Goal: Task Accomplishment & Management: Use online tool/utility

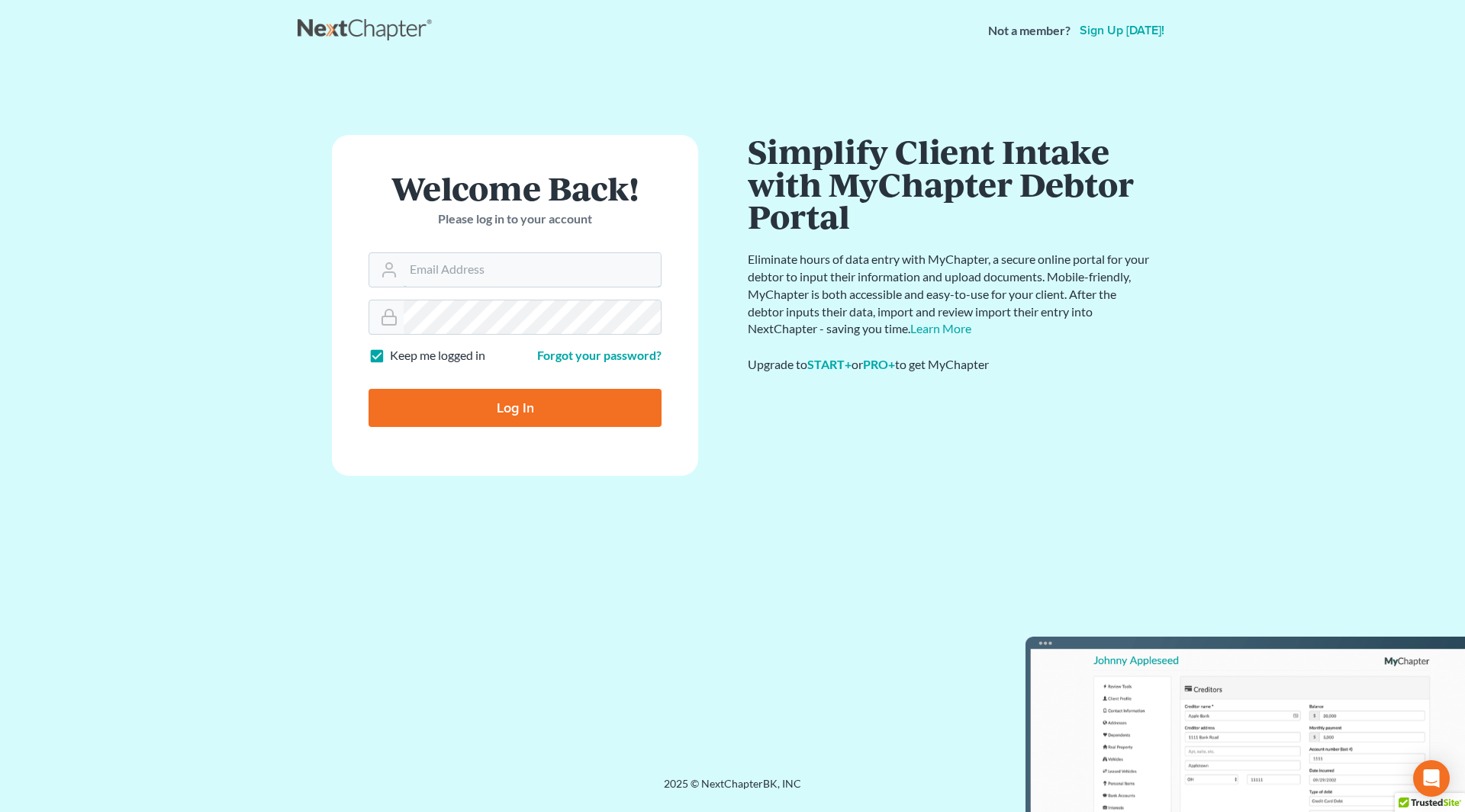
type input "nicole@cherylbergianlaw.com"
click at [504, 402] on input "Log In" at bounding box center [515, 408] width 293 height 38
type input "Thinking..."
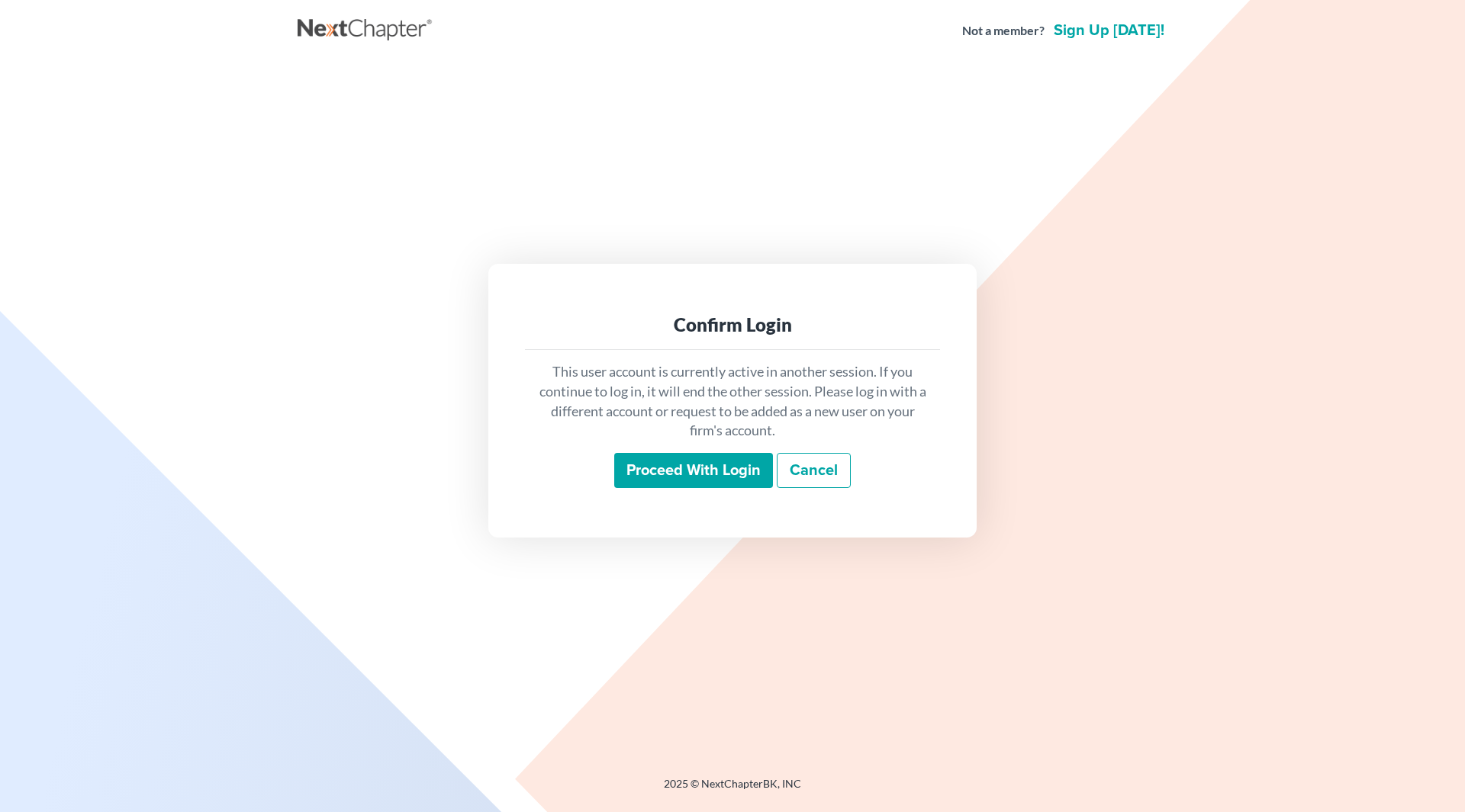
click at [673, 461] on input "Proceed with login" at bounding box center [693, 470] width 159 height 35
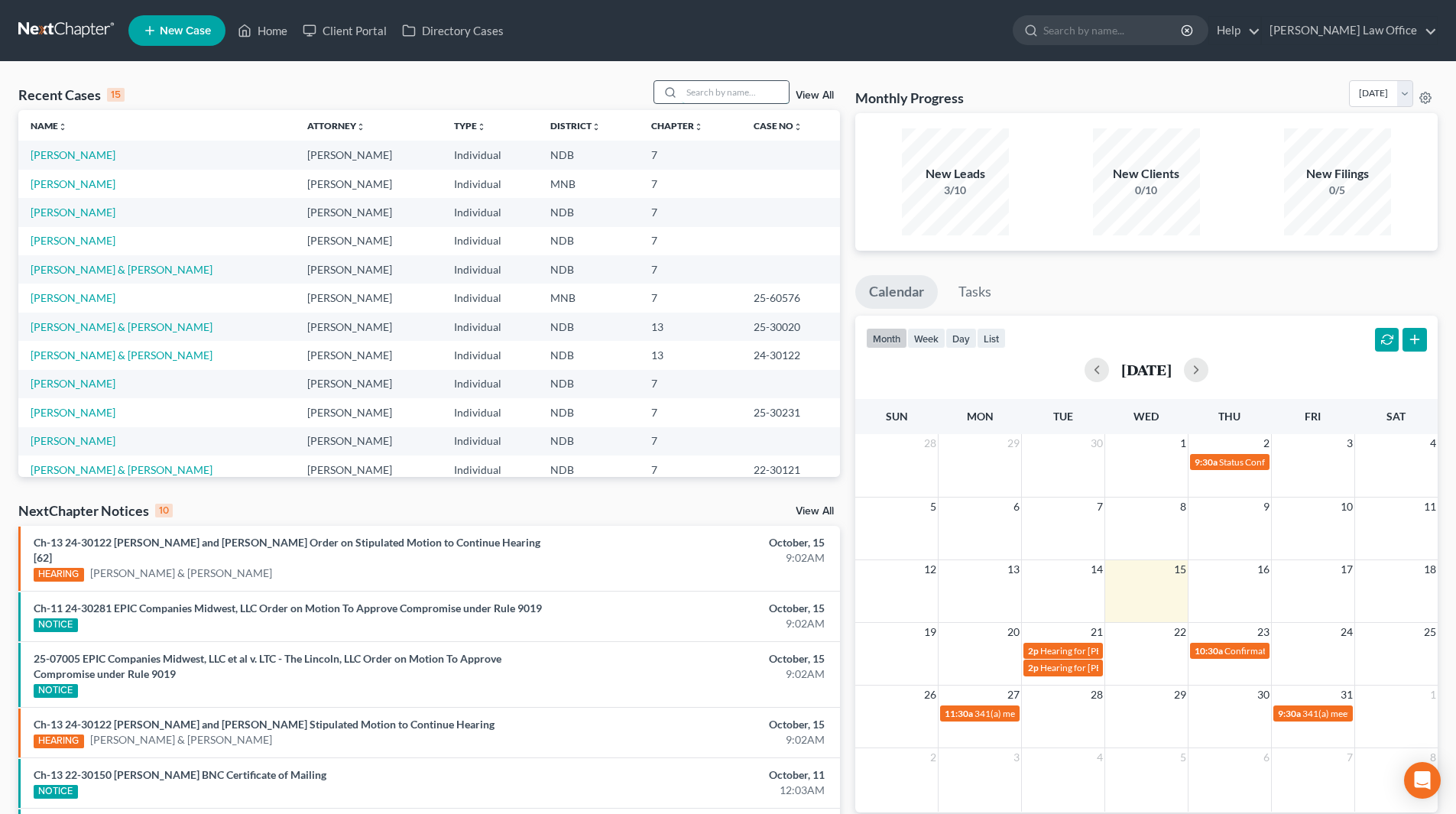
click at [709, 96] on input "search" at bounding box center [735, 92] width 107 height 22
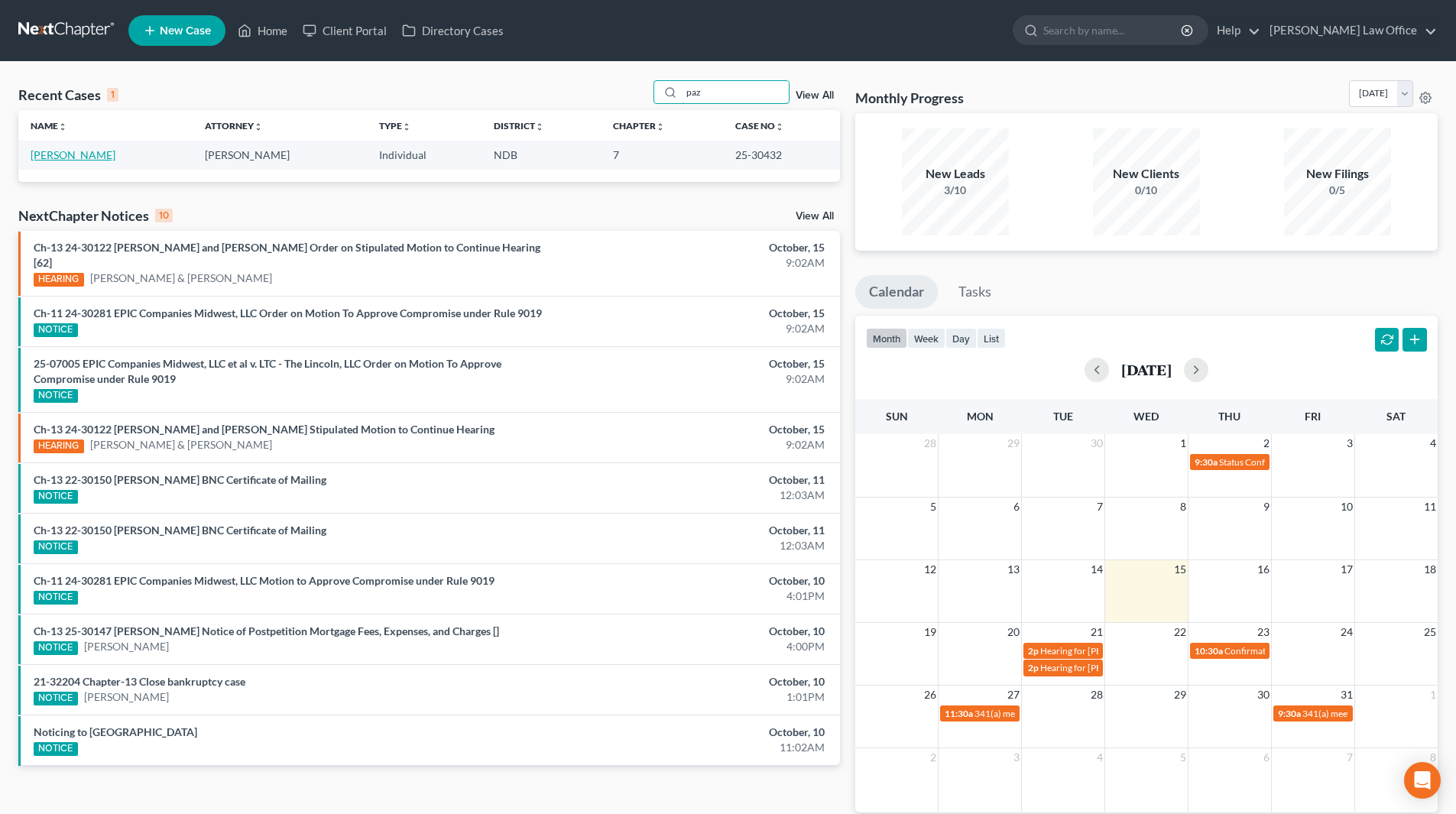
type input "paz"
click at [102, 151] on link "[PERSON_NAME]" at bounding box center [73, 155] width 85 height 13
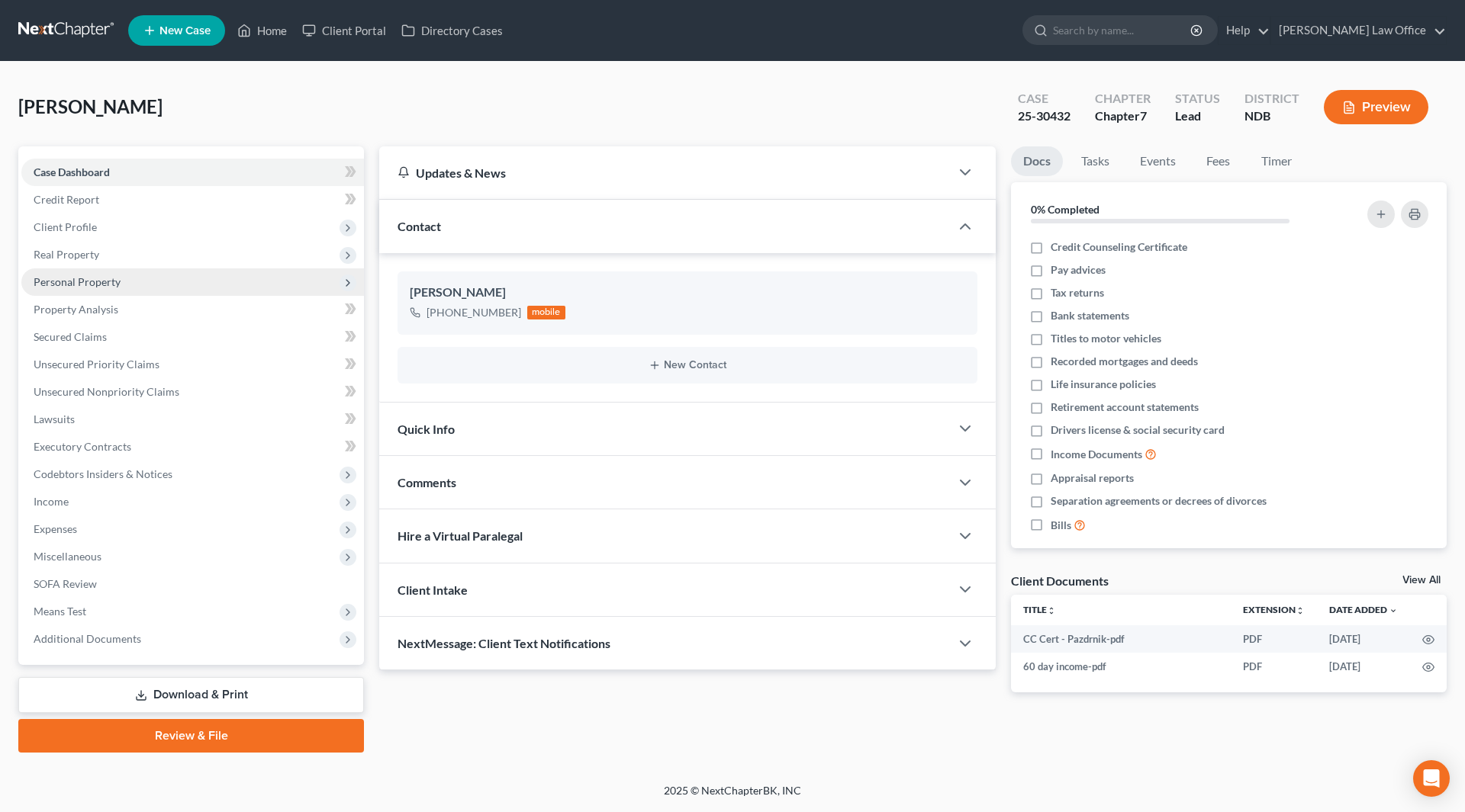
click at [74, 278] on span "Personal Property" at bounding box center [77, 282] width 87 height 13
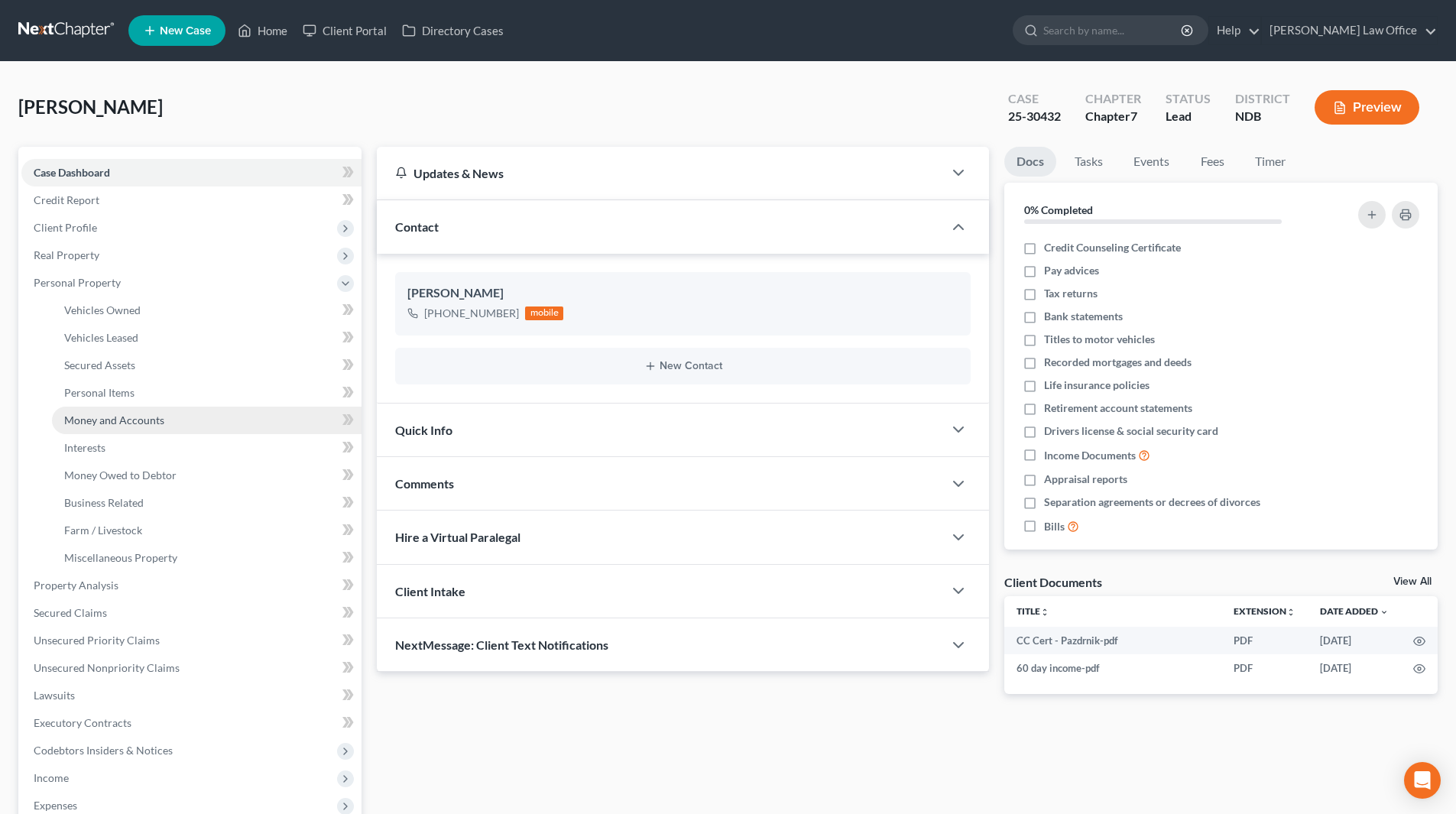
click at [126, 427] on link "Money and Accounts" at bounding box center [207, 420] width 310 height 27
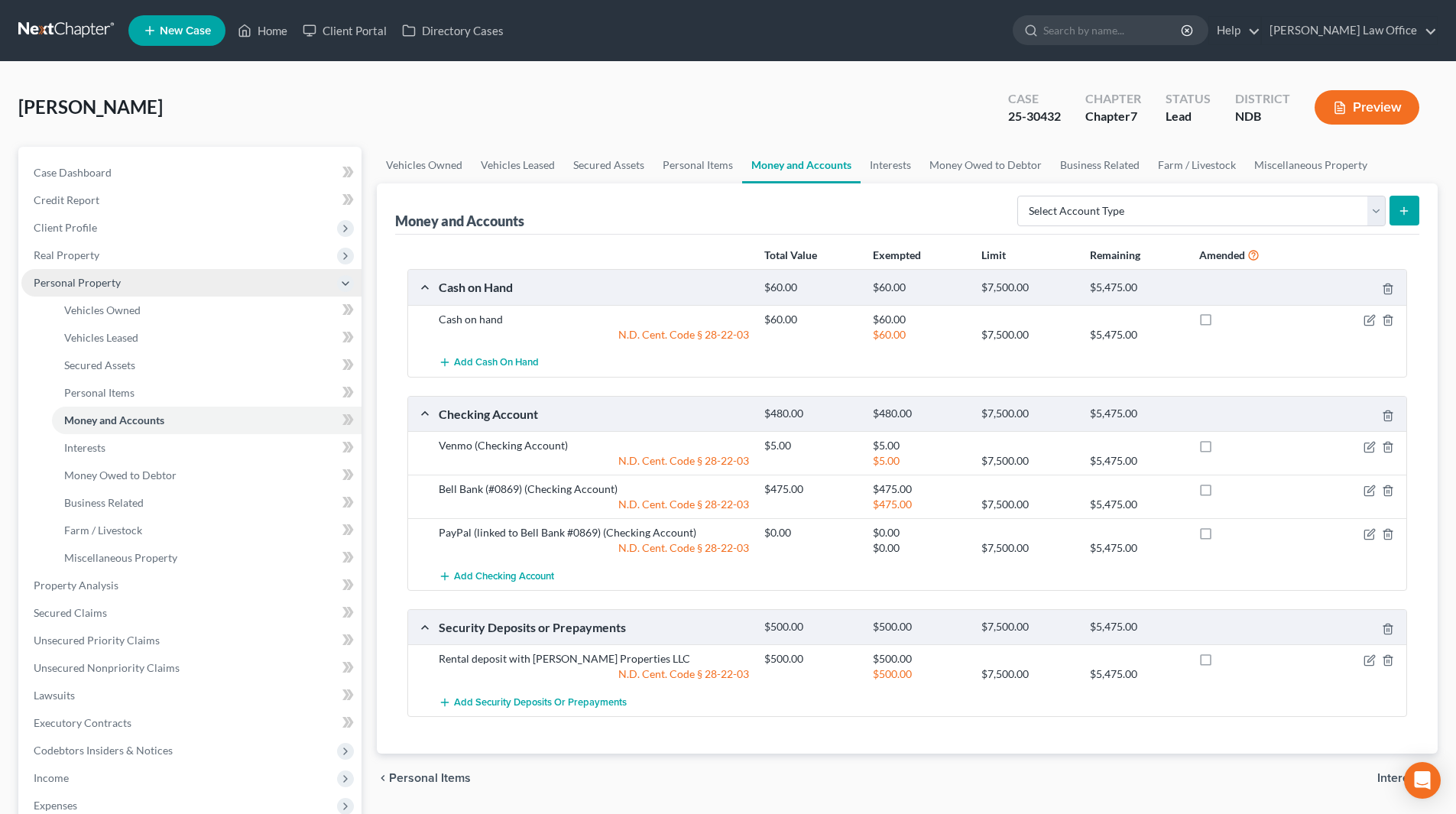
click at [119, 283] on span "Personal Property" at bounding box center [191, 283] width 340 height 27
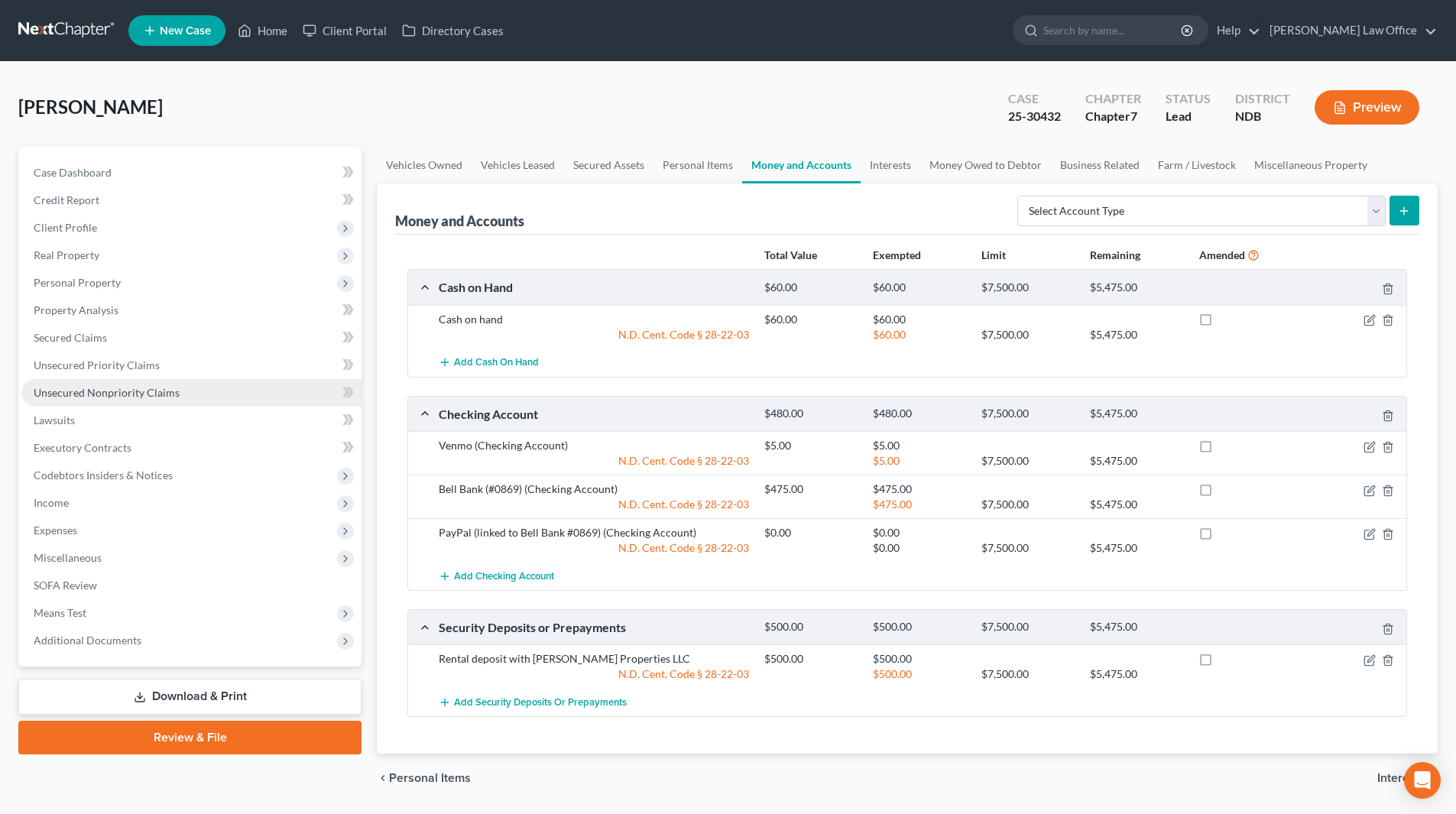
click at [97, 391] on span "Unsecured Nonpriority Claims" at bounding box center [107, 393] width 146 height 13
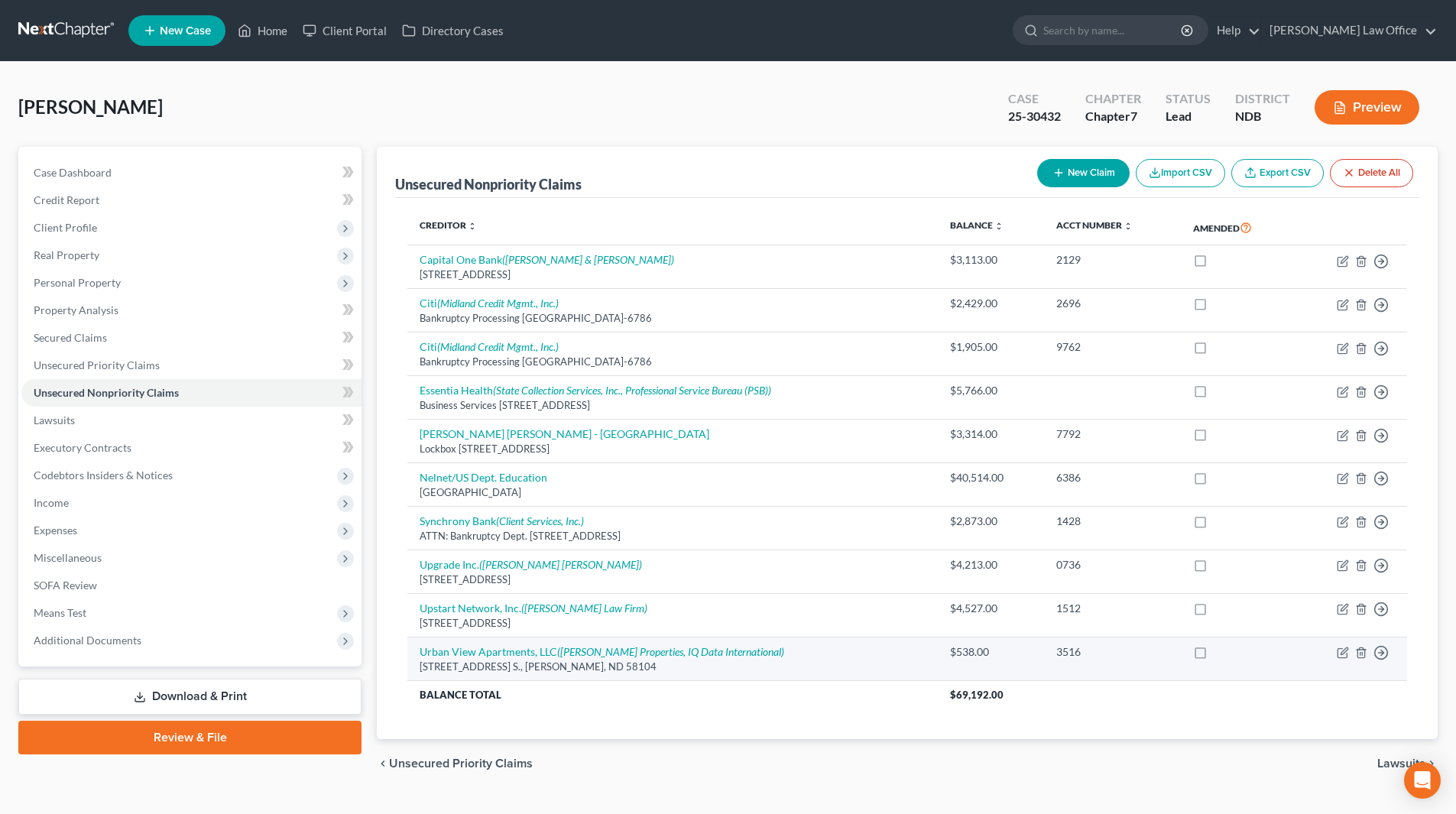
click at [1330, 655] on td "Move to D Move to E Move to G Move to Notice Only" at bounding box center [1351, 659] width 113 height 44
click at [1343, 648] on icon "button" at bounding box center [1342, 652] width 12 height 12
select select "29"
select select "14"
select select "0"
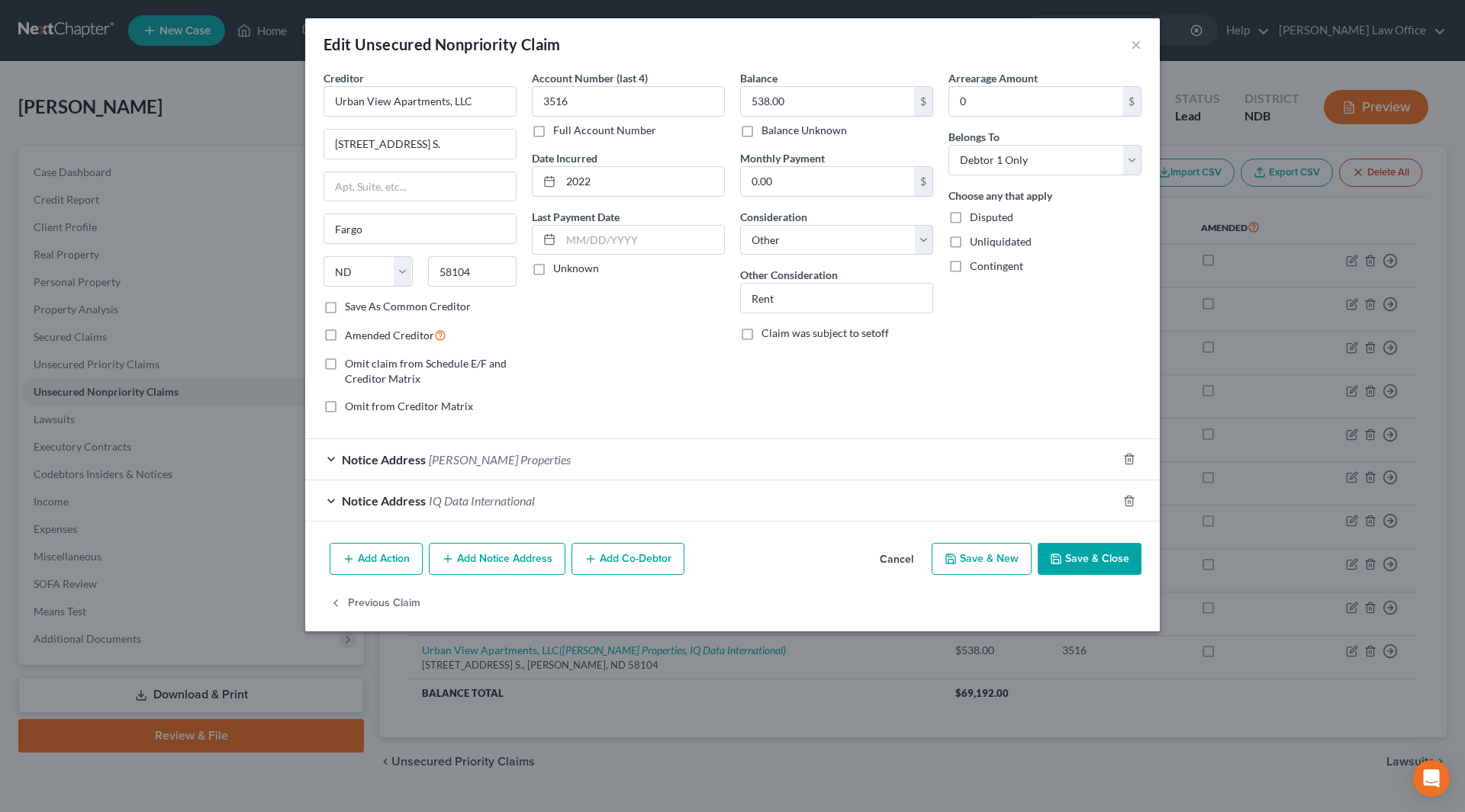
click at [480, 459] on span "[PERSON_NAME] Properties" at bounding box center [500, 460] width 142 height 15
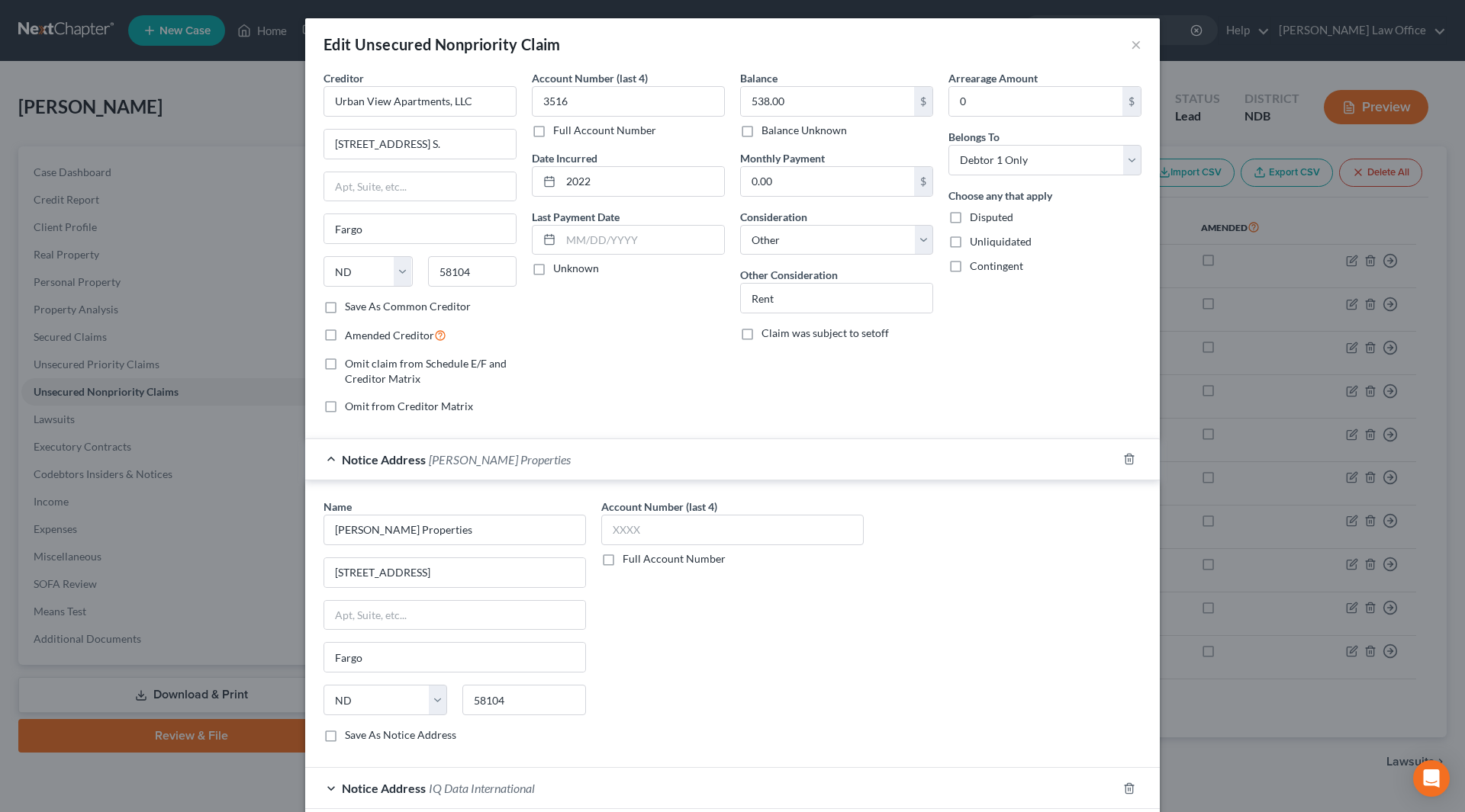
click at [480, 459] on span "[PERSON_NAME] Properties" at bounding box center [500, 460] width 142 height 15
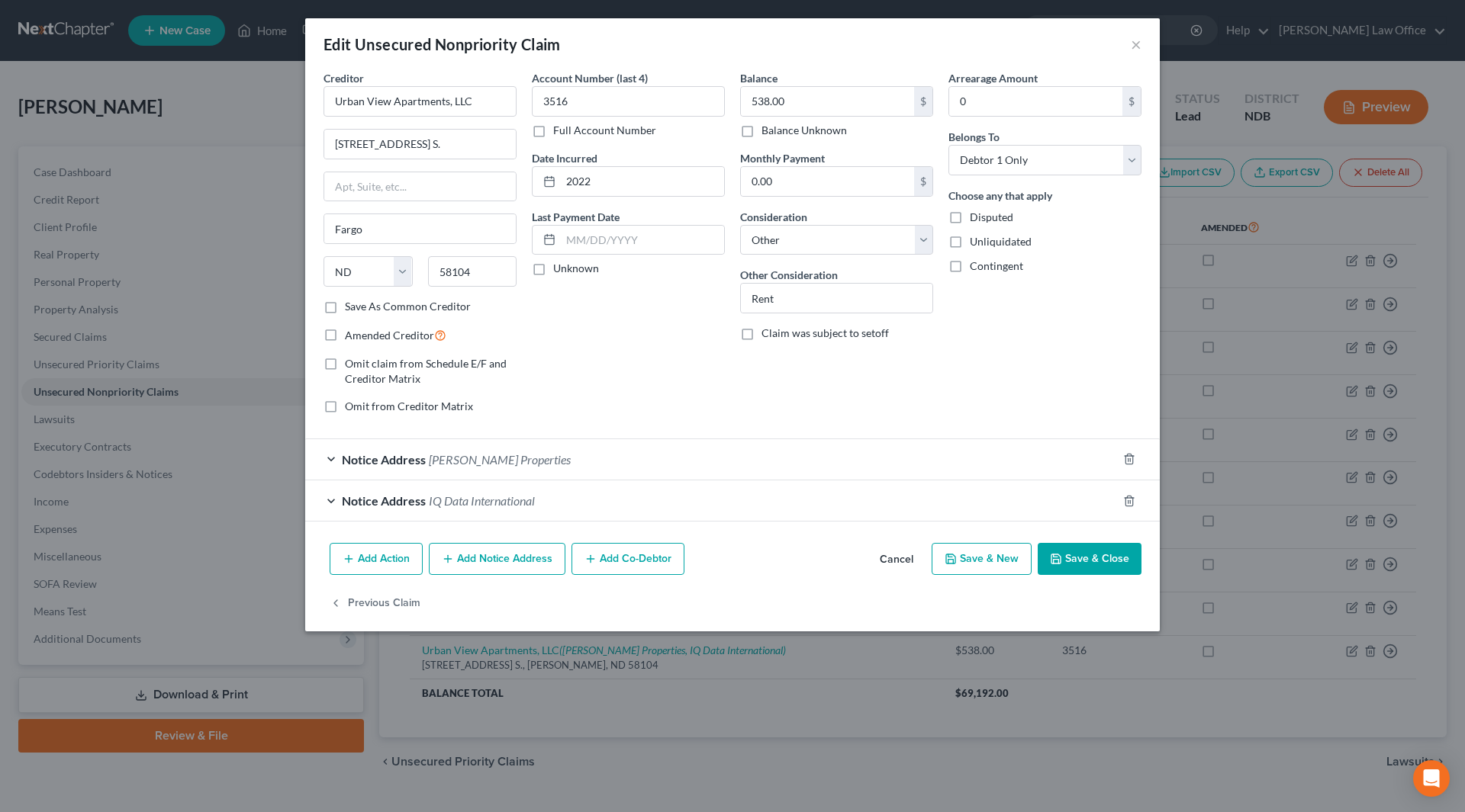
click at [1129, 42] on div "Edit Unsecured Nonpriority Claim ×" at bounding box center [732, 44] width 855 height 52
click at [1137, 46] on button "×" at bounding box center [1136, 44] width 11 height 18
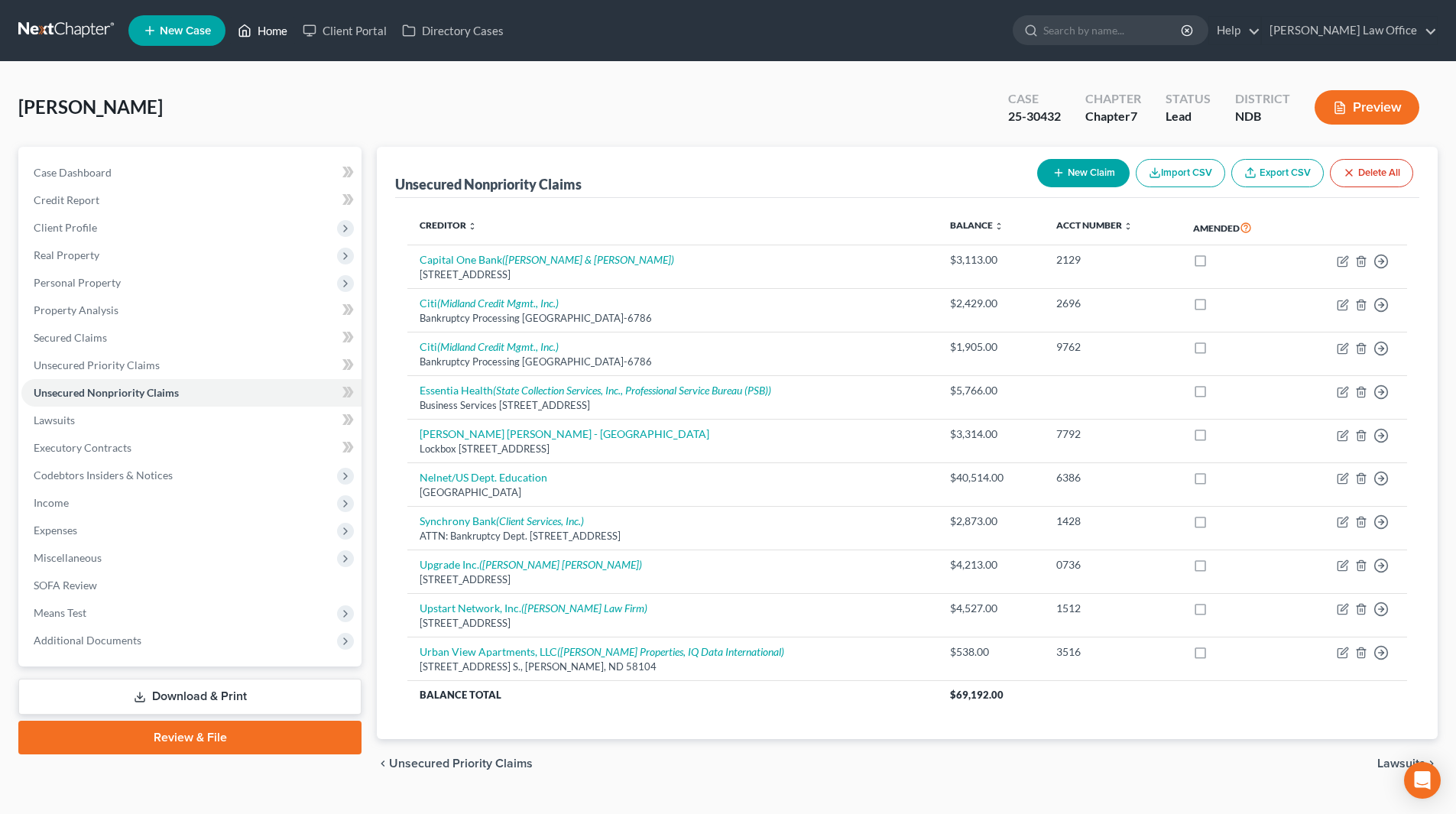
click at [254, 25] on link "Home" at bounding box center [263, 30] width 65 height 27
